Goal: Task Accomplishment & Management: Complete application form

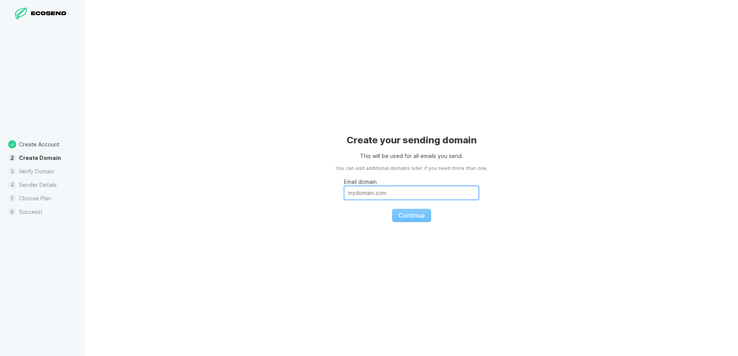
click at [390, 192] on input "Email domain" at bounding box center [411, 193] width 135 height 14
type input "S"
type input "[DOMAIN_NAME]"
click at [409, 217] on span "Continue" at bounding box center [411, 216] width 27 height 8
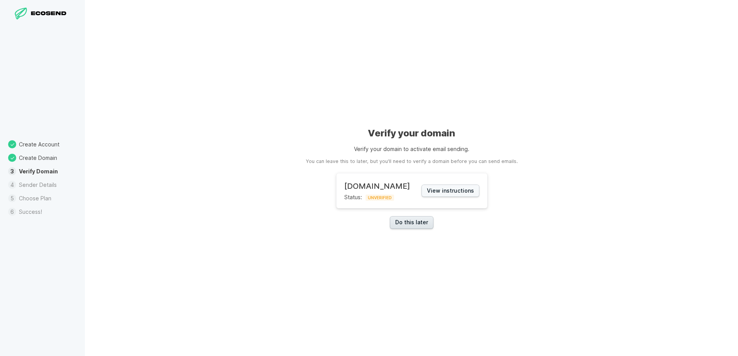
click at [412, 226] on link "Do this later" at bounding box center [412, 222] width 44 height 13
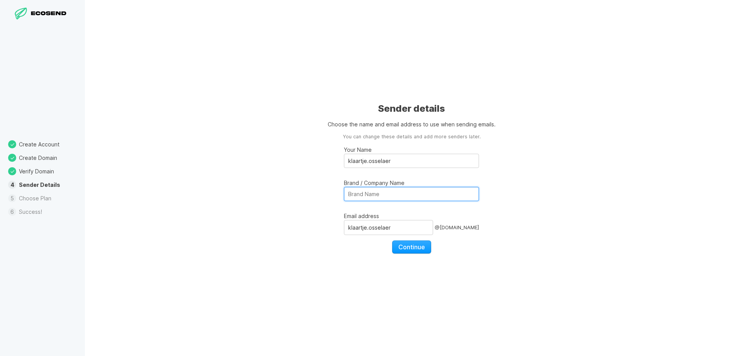
click at [351, 195] on input "Brand / Company Name" at bounding box center [411, 194] width 135 height 14
type input "Stad [GEOGRAPHIC_DATA]"
